Goal: Information Seeking & Learning: Find specific fact

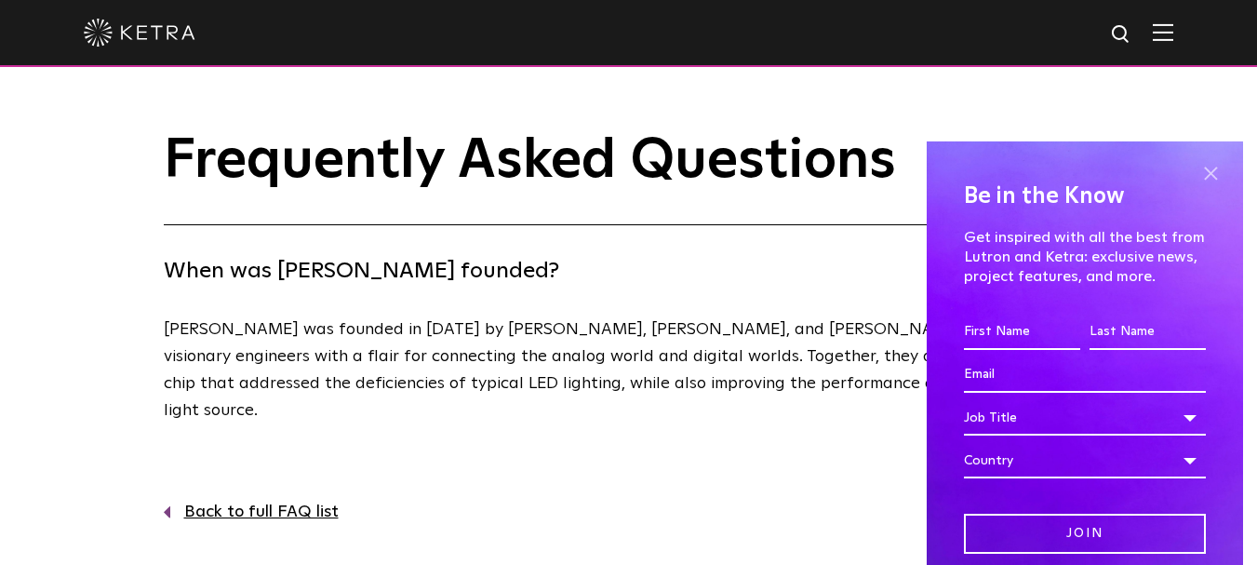
click at [1199, 174] on span at bounding box center [1211, 174] width 28 height 28
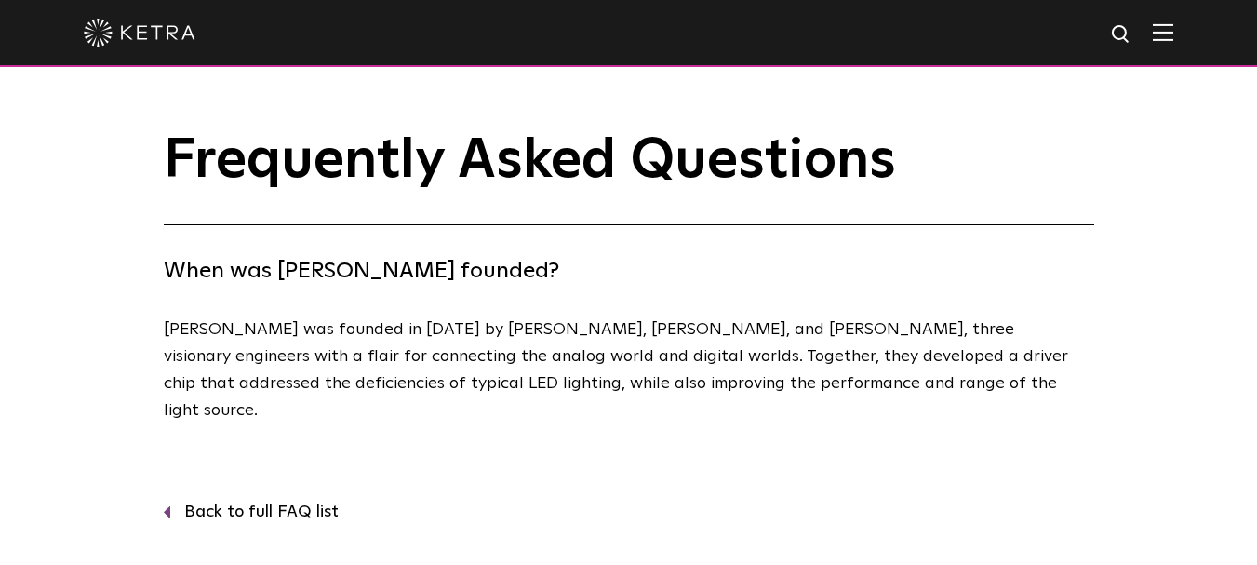
click at [467, 525] on div "Frequently Asked Questions When was Ketra founded? Ketra was founded in 2009 by…" at bounding box center [628, 309] width 1257 height 618
drag, startPoint x: 400, startPoint y: 324, endPoint x: 474, endPoint y: 334, distance: 74.2
click at [474, 334] on p "Ketra was founded in 2009 by Horace Ho, Jason Lewis, and David Knapp, three vis…" at bounding box center [624, 369] width 921 height 107
copy p "Horace Ho"
click at [1174, 44] on div at bounding box center [629, 32] width 1090 height 65
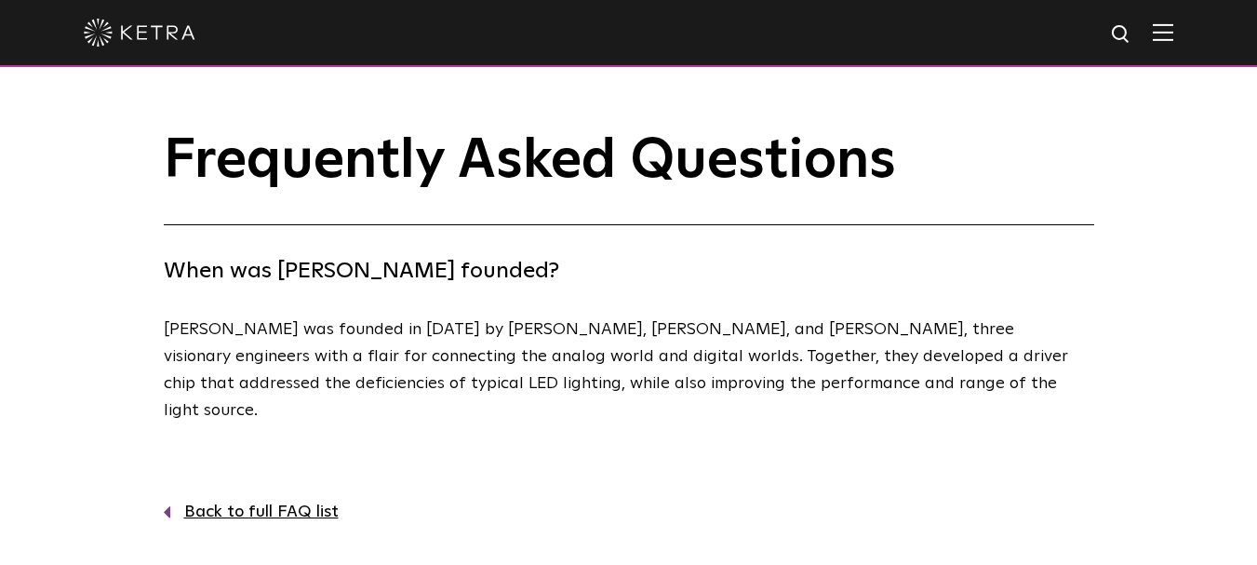
click at [1174, 41] on img at bounding box center [1163, 32] width 20 height 18
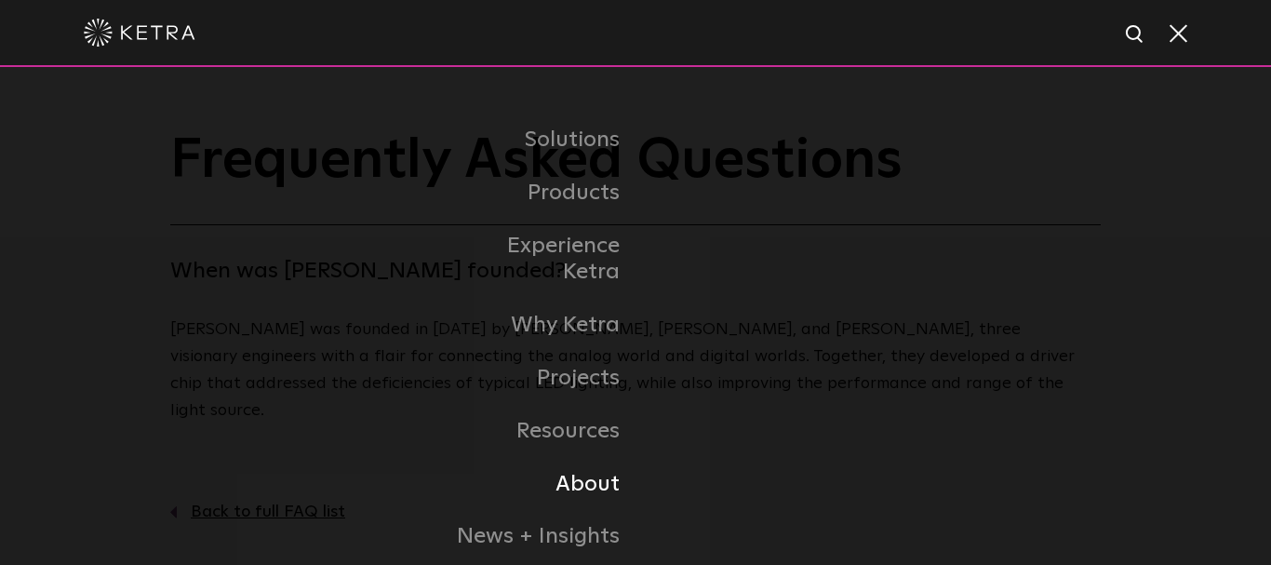
click at [584, 463] on link "About" at bounding box center [540, 484] width 191 height 53
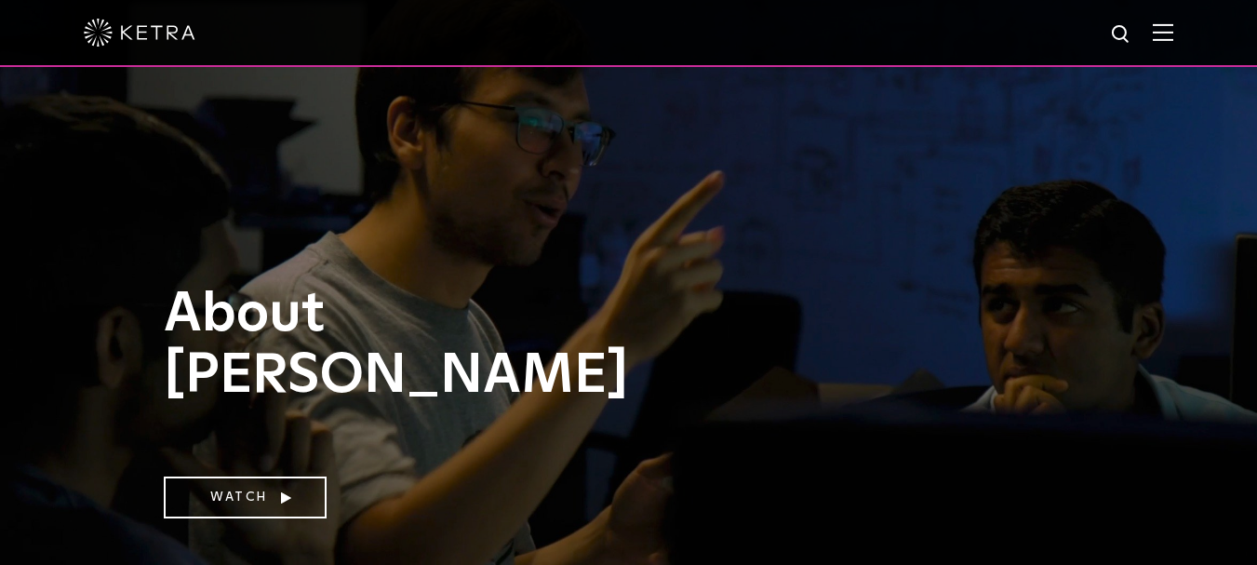
scroll to position [1230, 0]
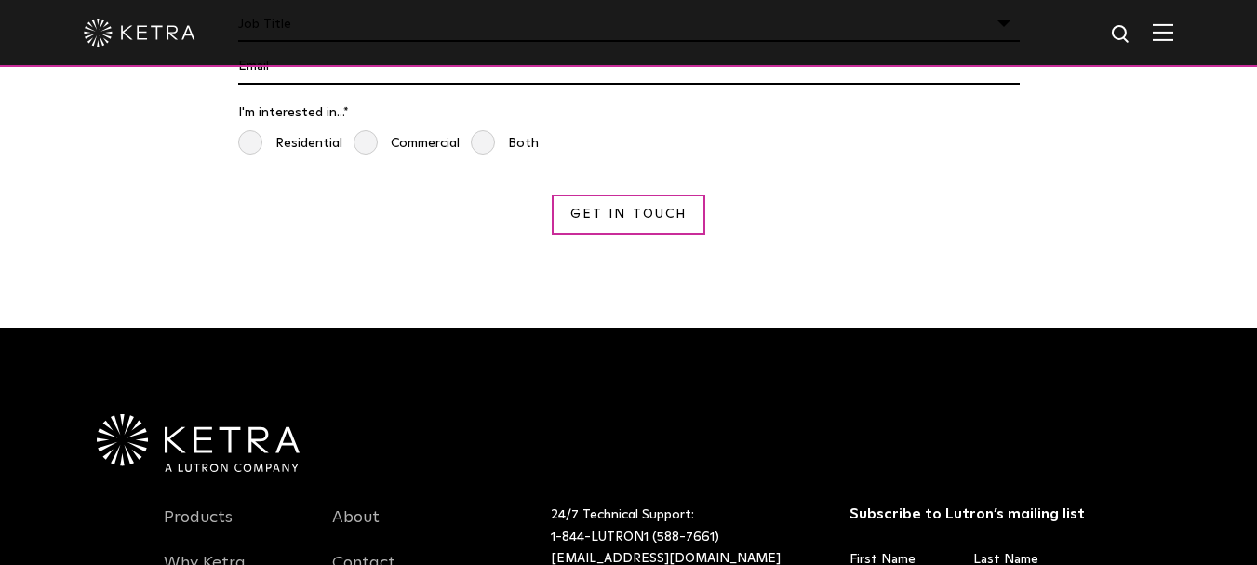
scroll to position [1861, 0]
